Goal: Task Accomplishment & Management: Complete application form

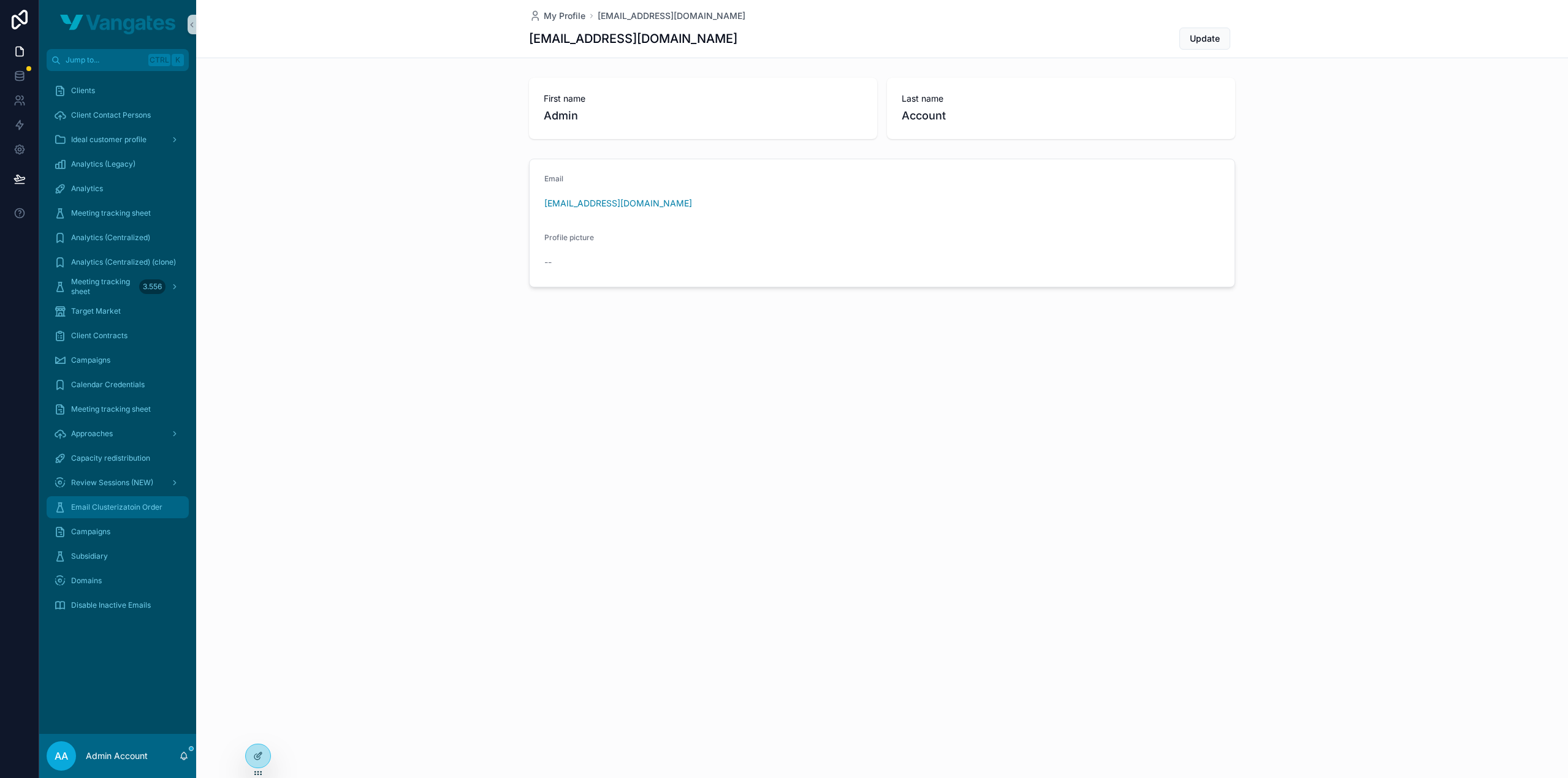
click at [106, 504] on span "Email Clusterizatoin Order" at bounding box center [116, 507] width 91 height 10
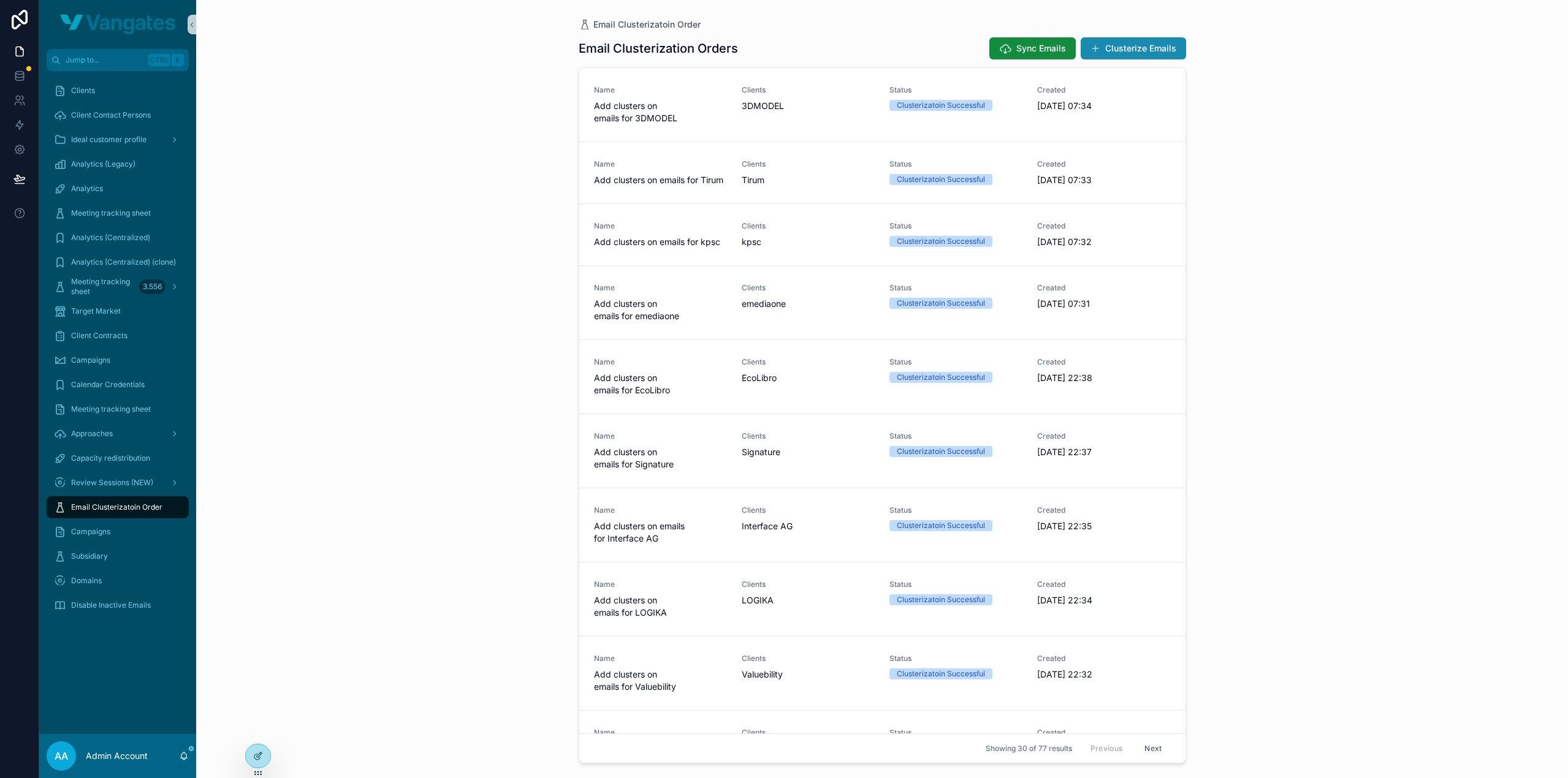
click at [1146, 48] on button "Clusterize Emails" at bounding box center [1133, 48] width 106 height 22
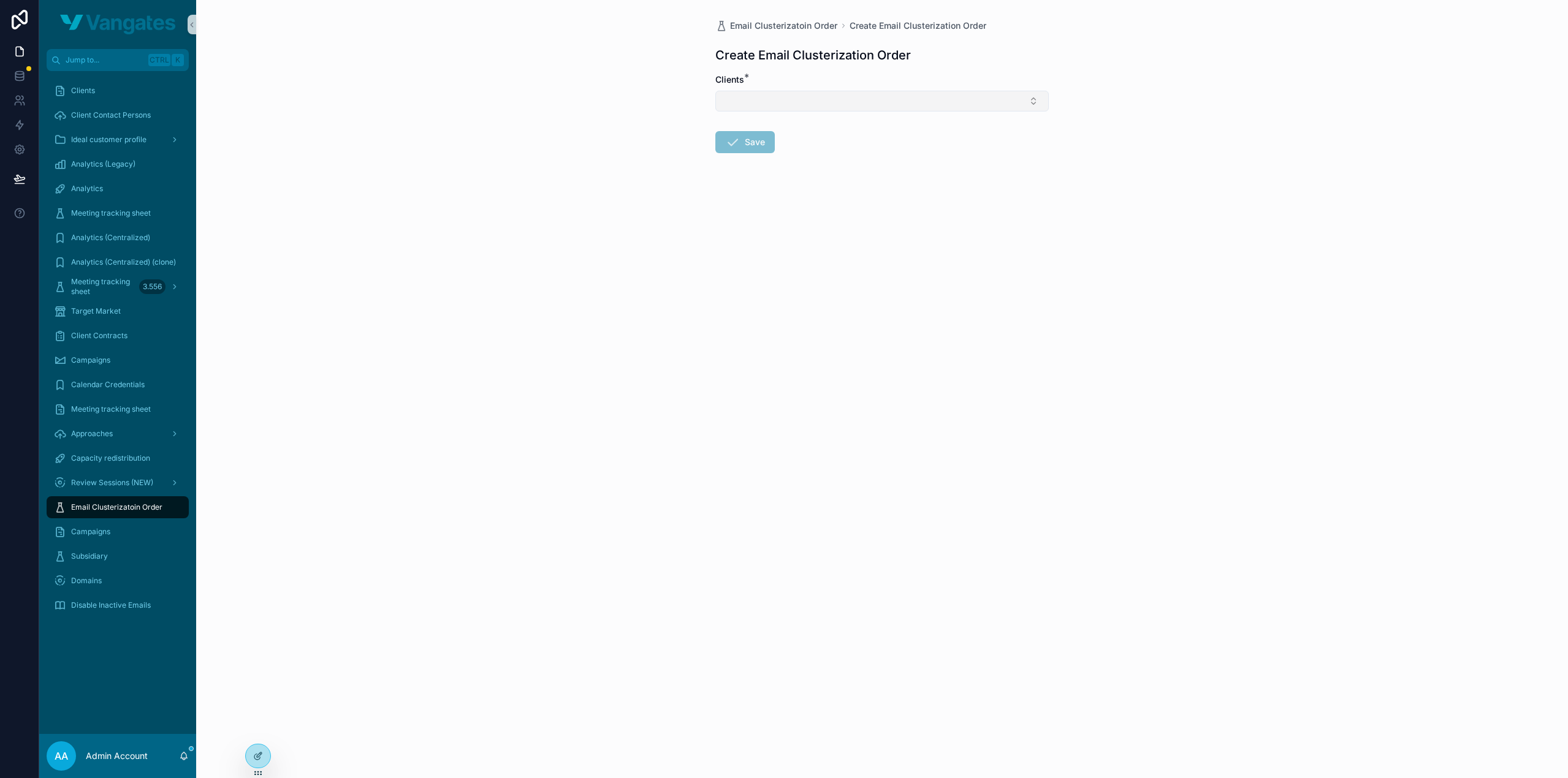
click at [889, 103] on button "Select Button" at bounding box center [882, 101] width 333 height 21
type input "*****"
click at [787, 149] on div "Mobotix" at bounding box center [882, 149] width 327 height 20
click at [755, 152] on button "Save" at bounding box center [745, 145] width 60 height 22
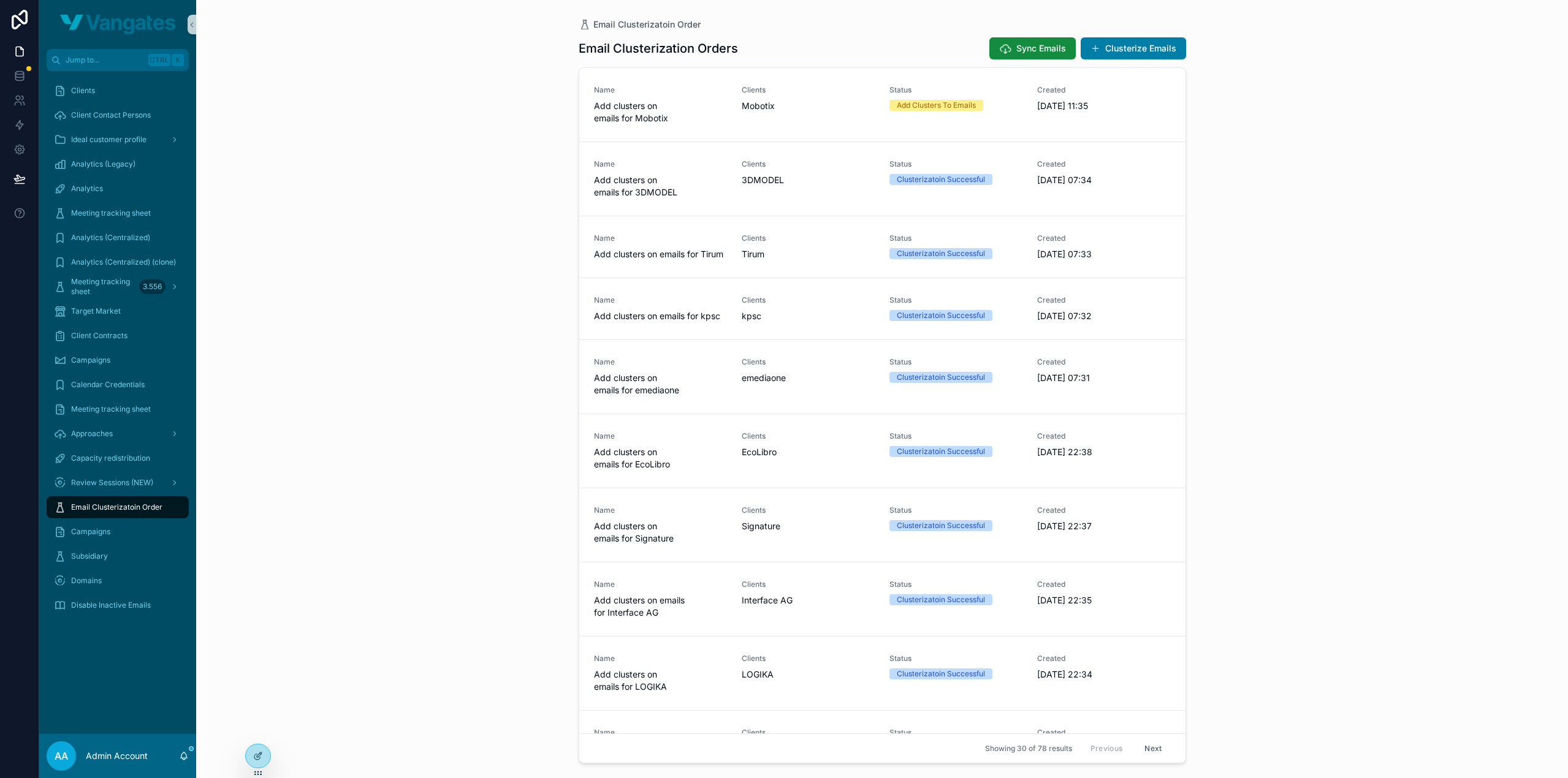
click at [1345, 127] on div "Email Clusterizatoin Order Email Clusterization Orders Sync Emails Clusterize E…" at bounding box center [882, 389] width 1372 height 778
